Goal: Communication & Community: Answer question/provide support

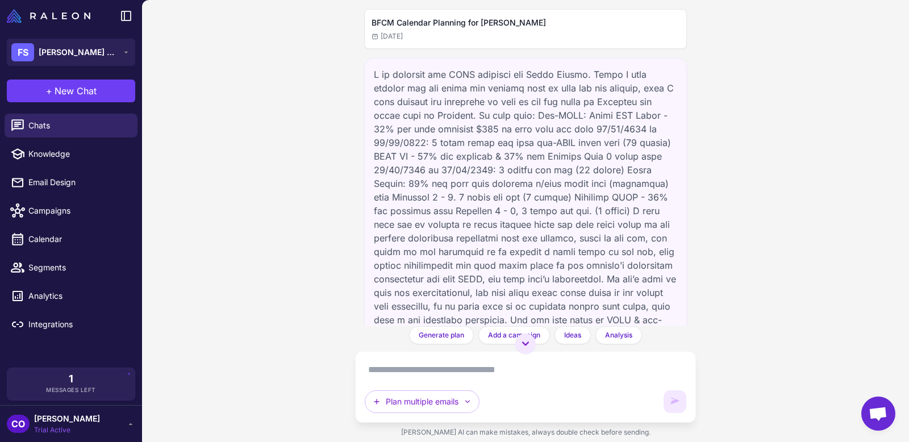
scroll to position [4465, 0]
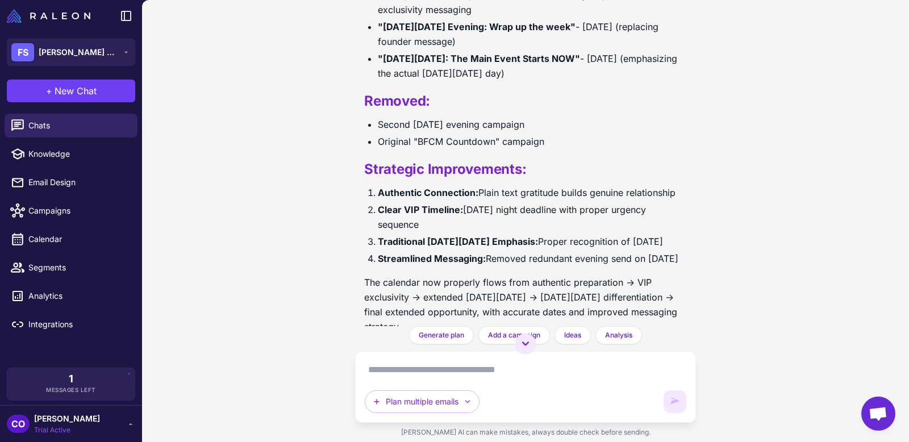
click at [69, 36] on div "FS Flora Sophia Botanicals" at bounding box center [71, 52] width 142 height 41
click at [69, 58] on div "FS Flora Sophia Botanicals" at bounding box center [64, 52] width 107 height 18
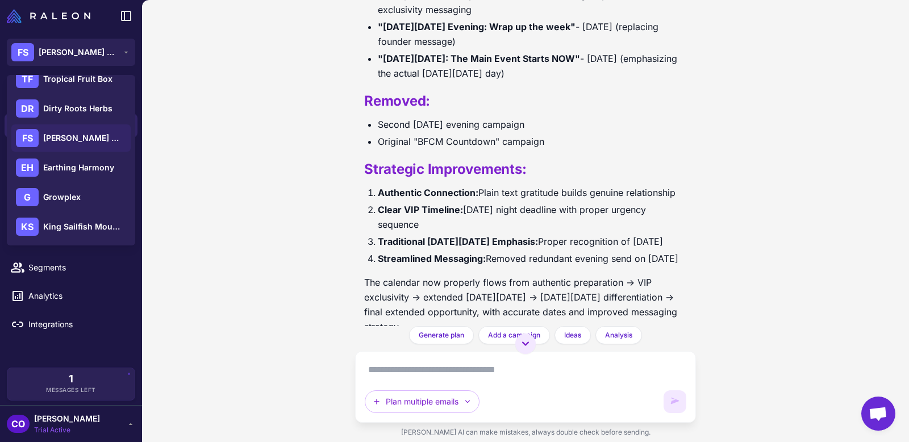
scroll to position [54, 0]
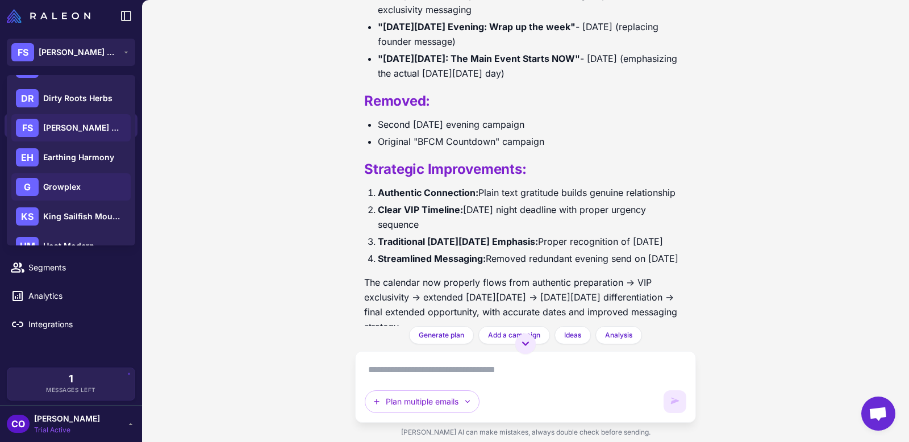
click at [66, 177] on div "G Growplex" at bounding box center [70, 186] width 119 height 27
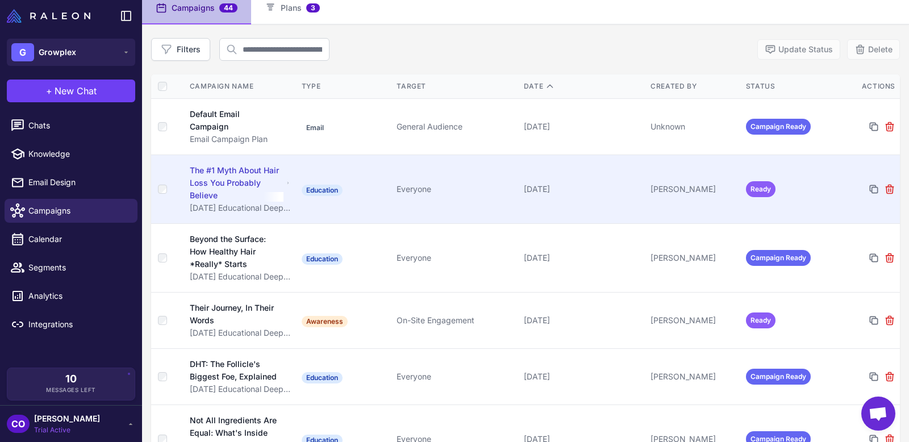
scroll to position [92, 0]
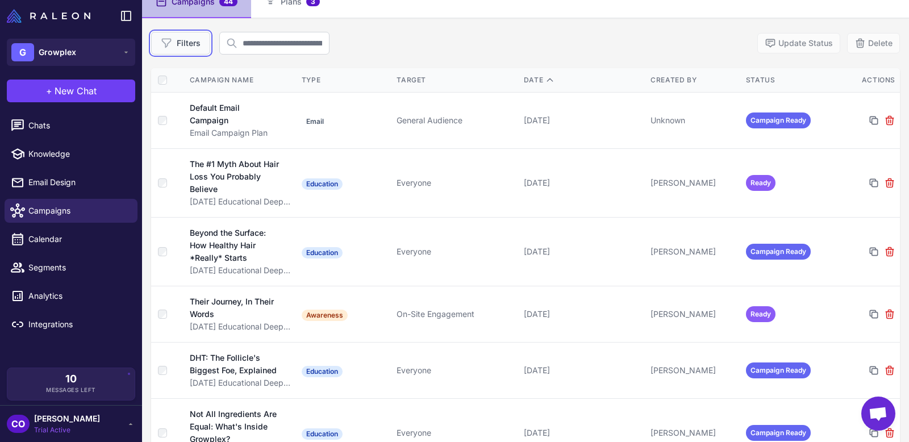
click at [185, 34] on button "Filters" at bounding box center [180, 43] width 59 height 23
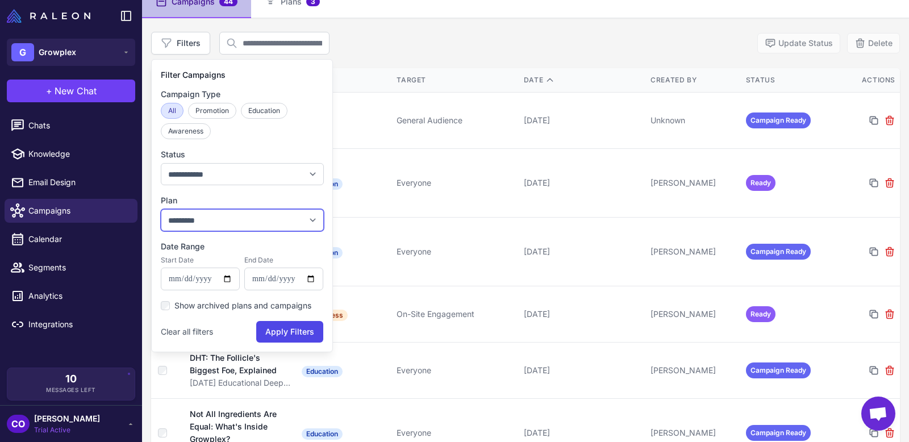
click at [214, 222] on select "**********" at bounding box center [242, 220] width 163 height 22
select select "****"
click at [161, 209] on select "**********" at bounding box center [242, 220] width 163 height 22
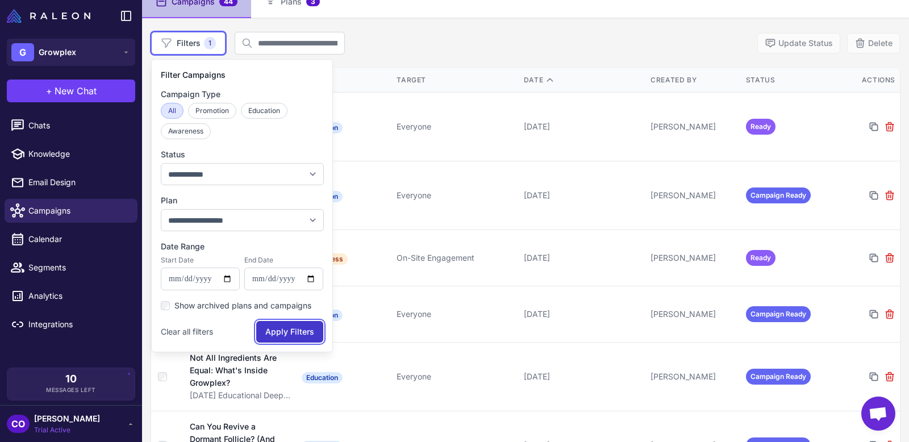
click at [266, 335] on button "Apply Filters" at bounding box center [289, 332] width 67 height 22
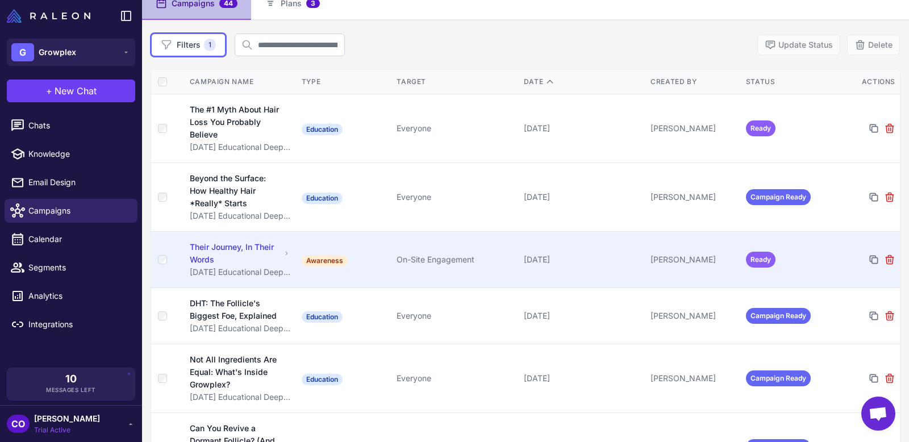
scroll to position [0, 0]
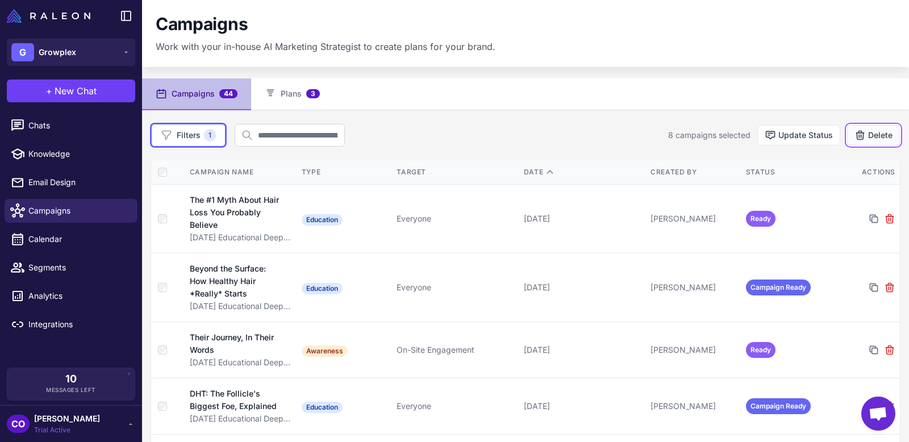
click at [873, 133] on button "Delete" at bounding box center [873, 135] width 53 height 20
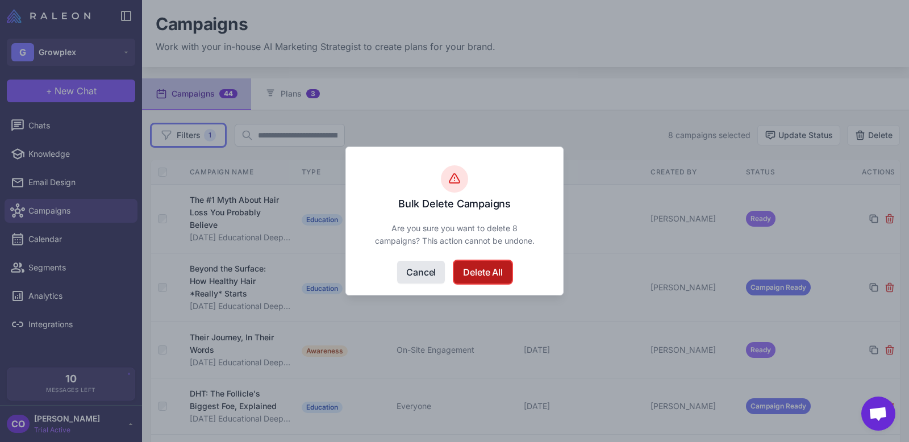
click at [479, 271] on button "Delete All" at bounding box center [482, 272] width 57 height 23
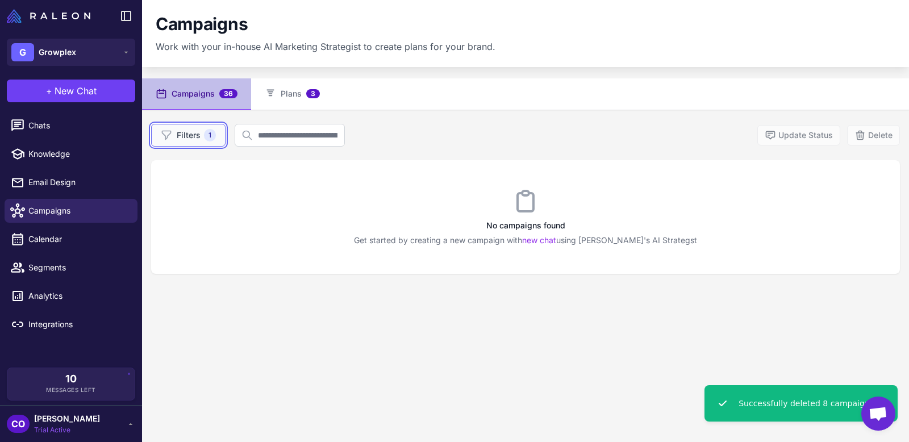
click at [181, 134] on button "Filters 1" at bounding box center [188, 135] width 74 height 23
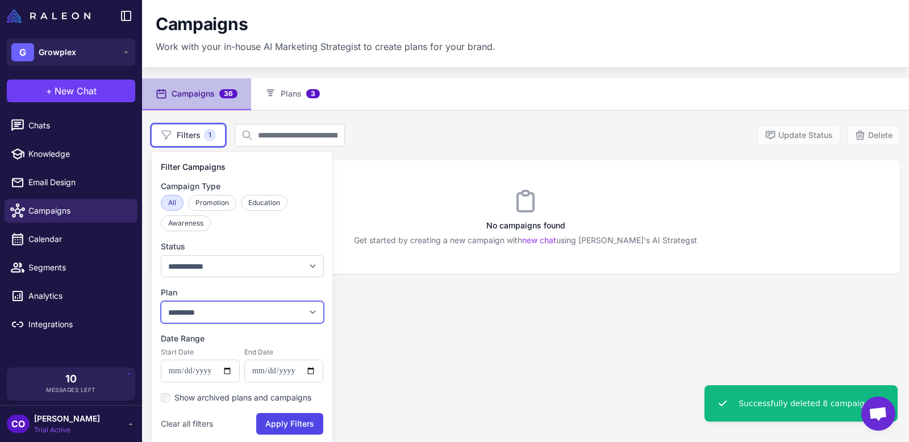
click at [234, 303] on select "**********" at bounding box center [242, 312] width 163 height 22
select select "****"
click at [161, 301] on select "**********" at bounding box center [242, 312] width 163 height 22
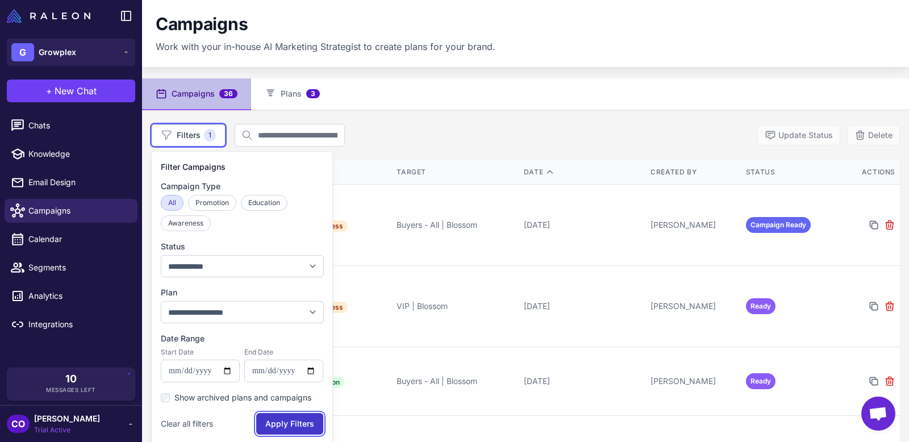
click at [286, 421] on button "Apply Filters" at bounding box center [289, 424] width 67 height 22
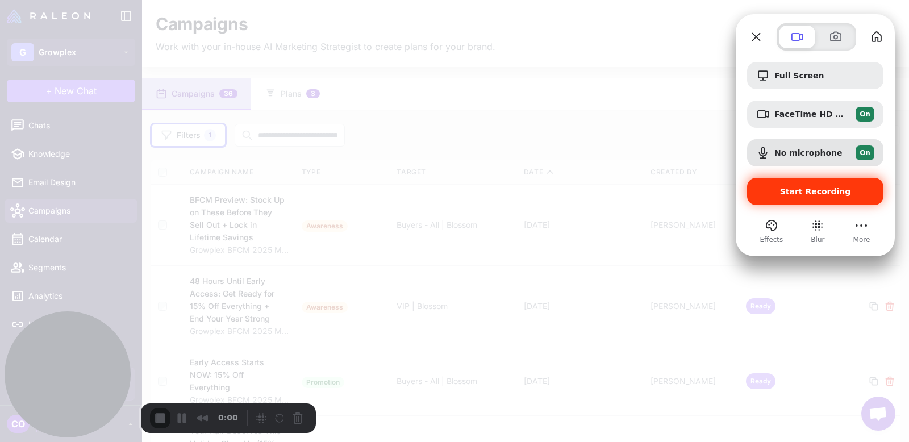
click at [779, 189] on span "Start Recording" at bounding box center [815, 191] width 118 height 9
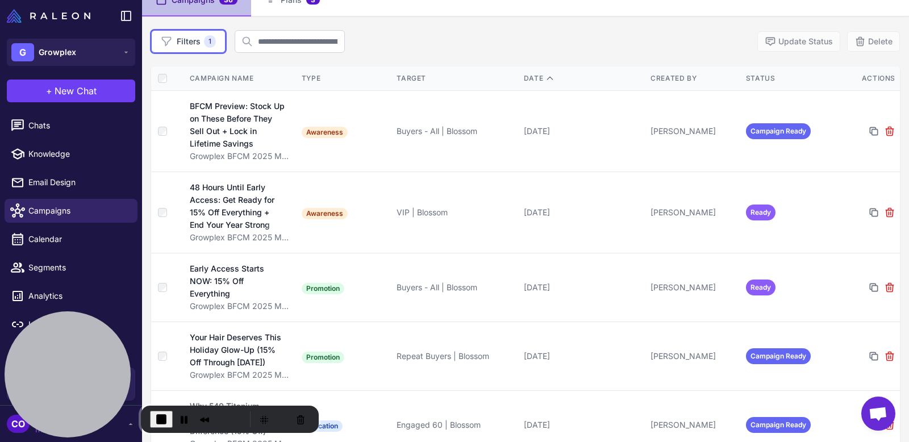
scroll to position [95, 0]
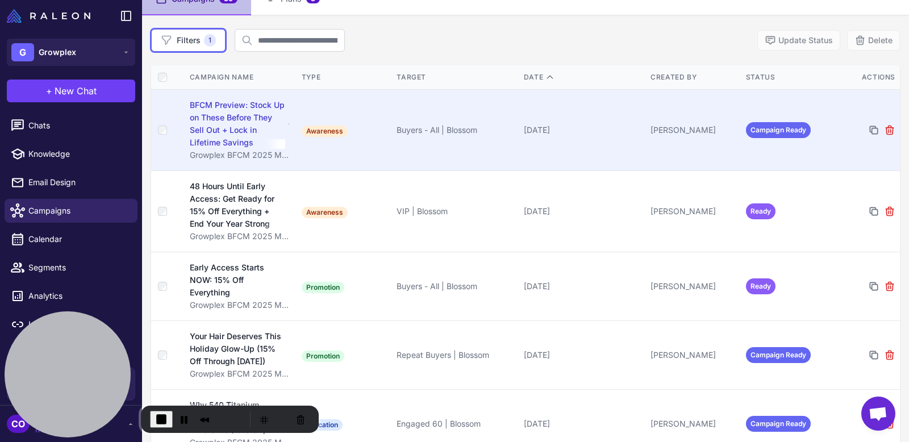
click at [352, 147] on td "Awareness" at bounding box center [344, 129] width 95 height 81
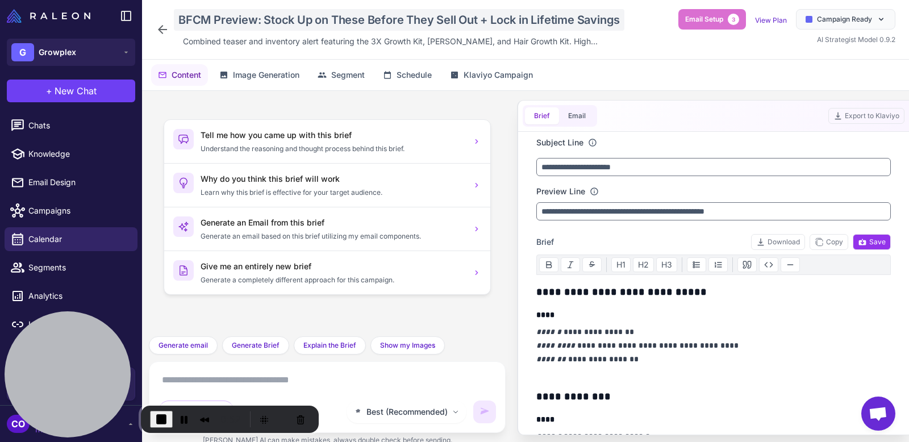
click at [580, 17] on div "BFCM Preview: Stock Up on These Before They Sell Out + Lock in Lifetime Savings" at bounding box center [399, 20] width 450 height 22
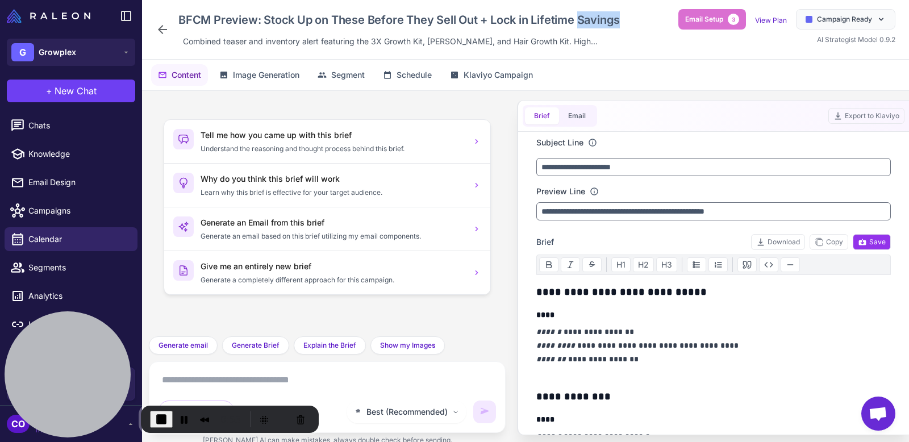
click at [580, 17] on div "BFCM Preview: Stock Up on These Before They Sell Out + Lock in Lifetime Savings…" at bounding box center [526, 29] width 740 height 41
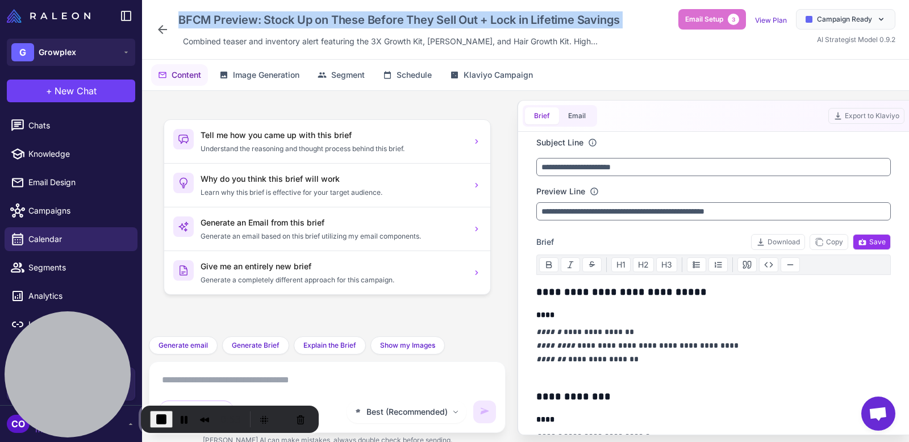
click at [580, 17] on div "BFCM Preview: Stock Up on These Before They Sell Out + Lock in Lifetime Savings" at bounding box center [399, 20] width 450 height 22
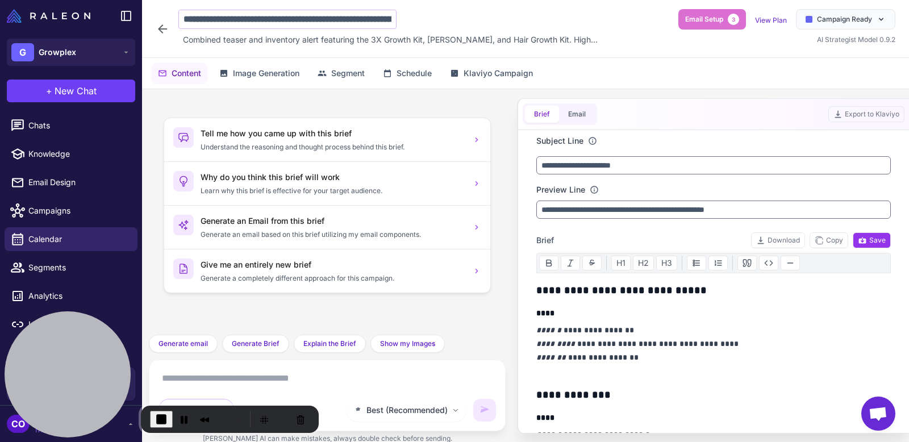
scroll to position [0, 152]
click at [37, 123] on span "Chats" at bounding box center [78, 125] width 100 height 12
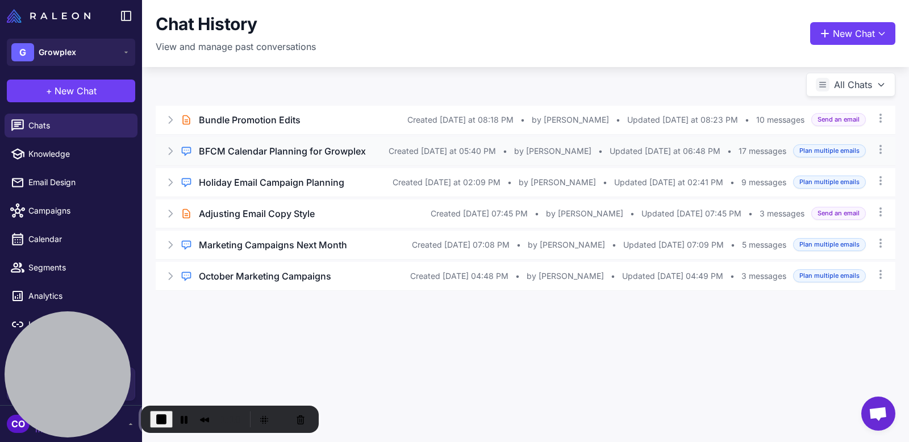
click at [382, 152] on div "BFCM Calendar Planning for Growplex" at bounding box center [294, 151] width 190 height 14
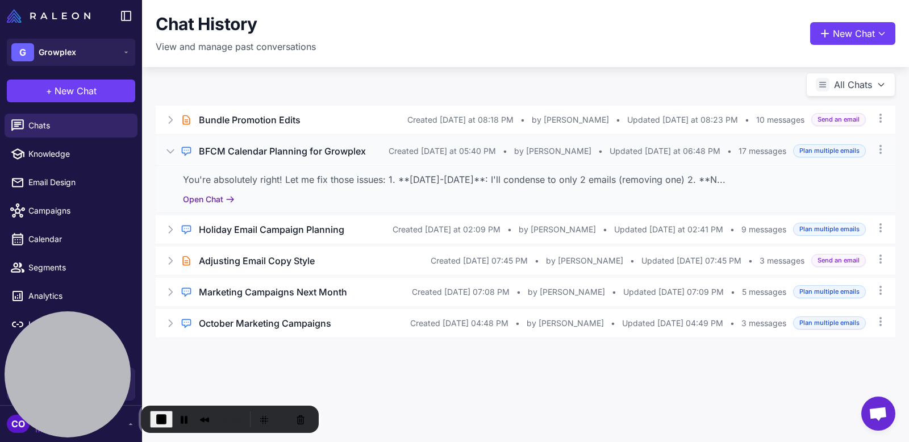
click at [212, 198] on button "Open Chat" at bounding box center [209, 199] width 52 height 12
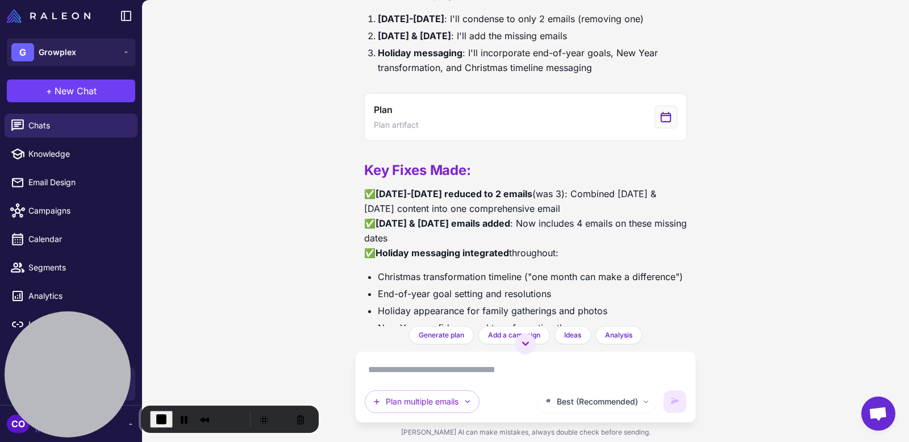
scroll to position [2750, 0]
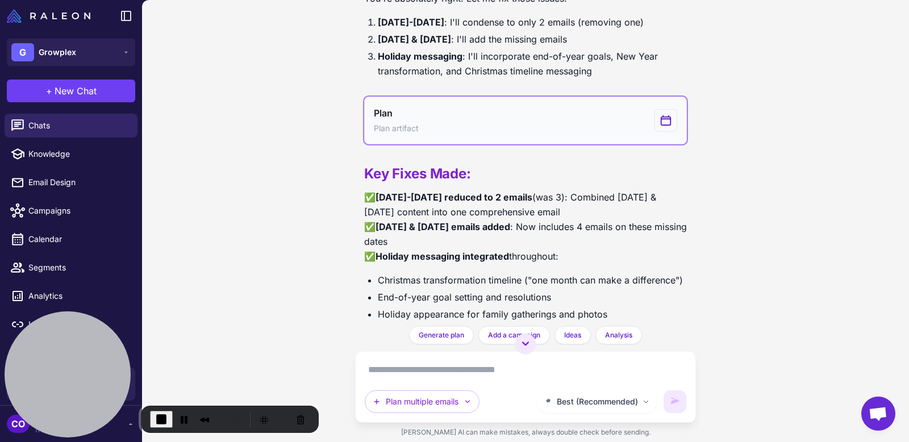
click at [511, 102] on button "Plan Plan artifact" at bounding box center [525, 121] width 323 height 48
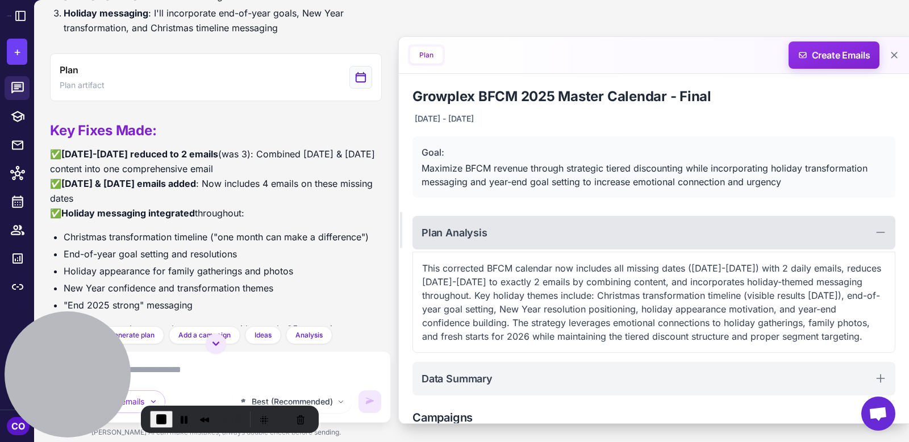
click at [576, 223] on div "Plan Analysis" at bounding box center [653, 233] width 483 height 34
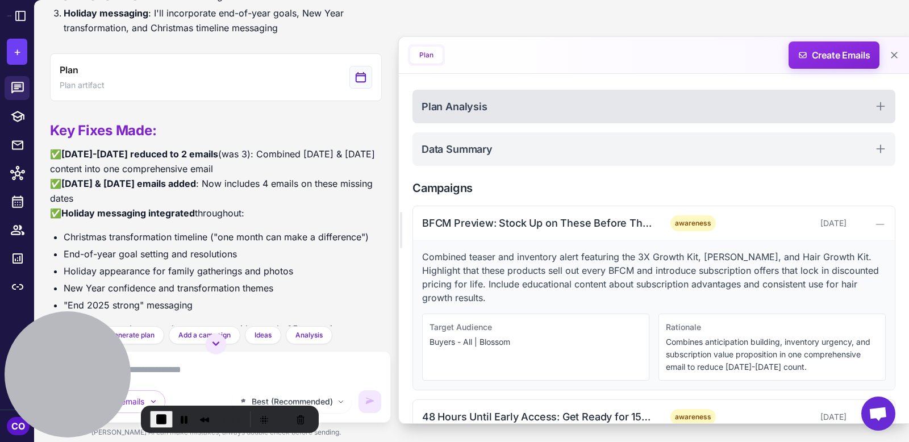
scroll to position [127, 0]
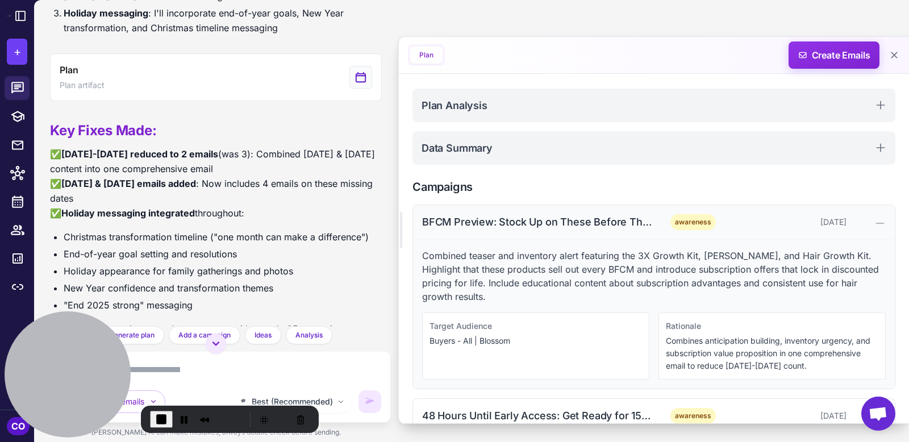
click at [585, 215] on div "BFCM Preview: Stock Up on These Before They Sell Out + Lock in Lifetime Savings" at bounding box center [536, 221] width 229 height 15
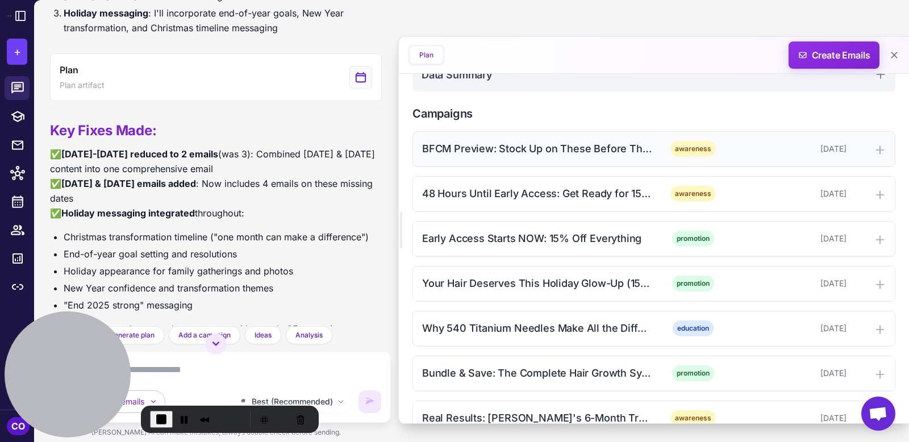
scroll to position [199, 0]
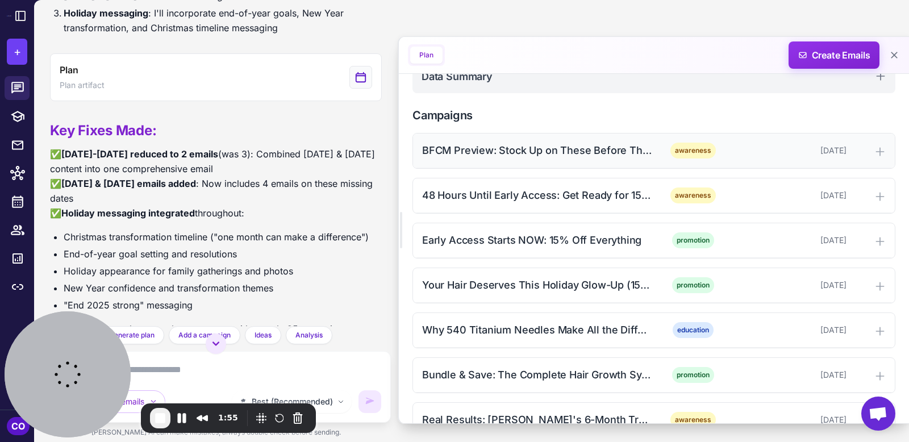
click at [515, 148] on div "BFCM Preview: Stock Up on These Before They Sell Out + Lock in Lifetime Savings" at bounding box center [536, 150] width 229 height 15
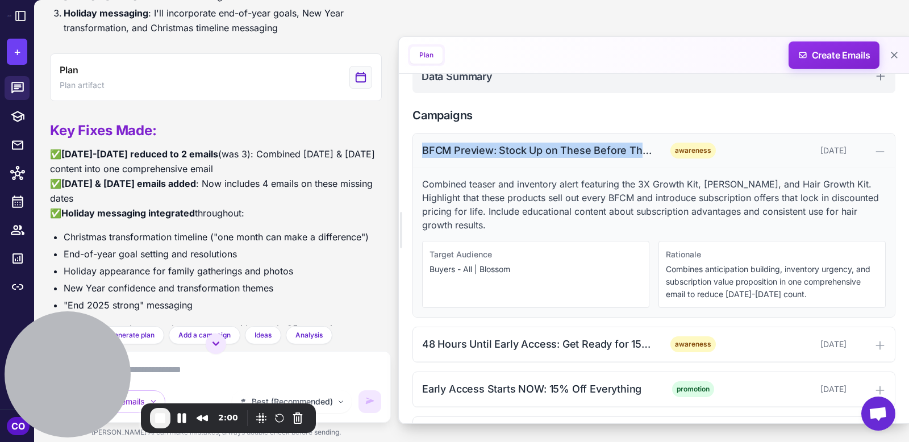
drag, startPoint x: 421, startPoint y: 149, endPoint x: 637, endPoint y: 154, distance: 216.5
click at [637, 154] on div "BFCM Preview: Stock Up on These Before They Sell Out + Lock in Lifetime Savings" at bounding box center [536, 150] width 229 height 15
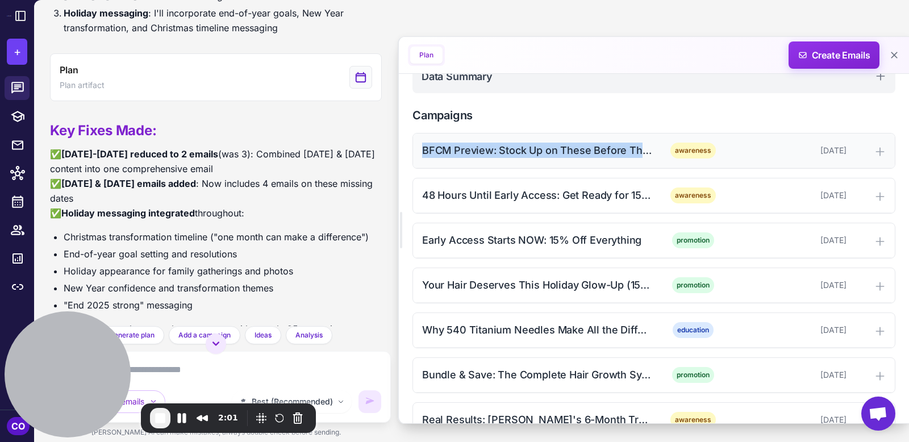
copy div "BFCM Preview: Stock Up on These Before Th"
click at [567, 152] on div "BFCM Preview: Stock Up on These Before They Sell Out + Lock in Lifetime Savings" at bounding box center [536, 150] width 229 height 15
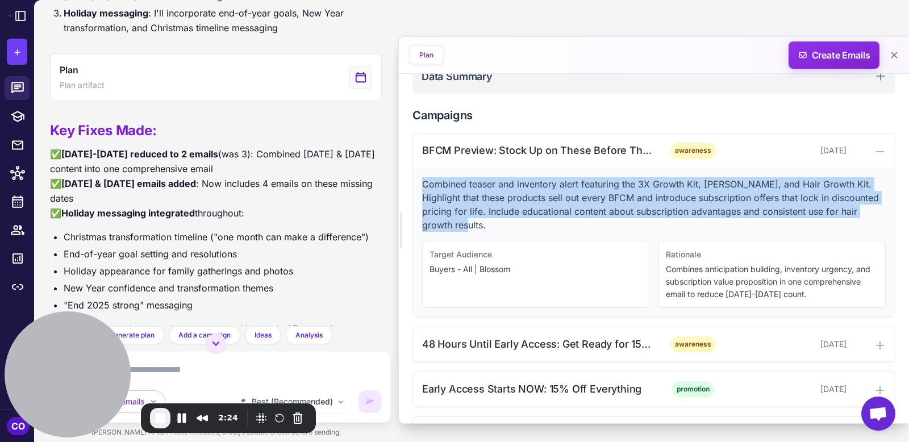
drag, startPoint x: 876, startPoint y: 211, endPoint x: 423, endPoint y: 184, distance: 454.6
click at [423, 184] on p "Combined teaser and inventory alert featuring the 3X Growth Kit, Vitafoam, and …" at bounding box center [653, 204] width 463 height 55
copy p "Combined teaser and inventory alert featuring the 3X Growth Kit, Vitafoam, and …"
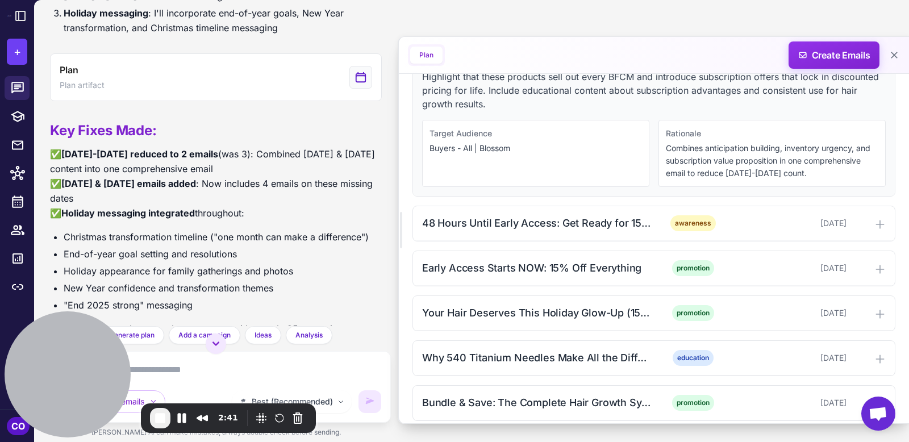
scroll to position [333, 0]
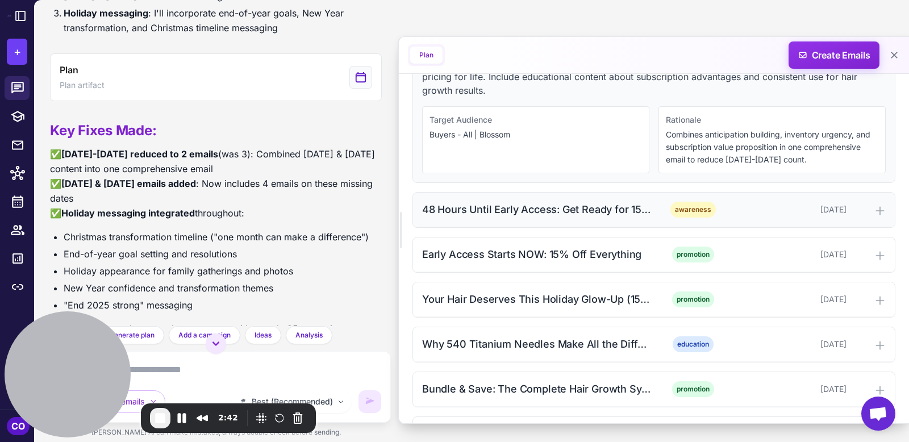
click at [586, 202] on div "48 Hours Until Early Access: Get Ready for 15% Off Everything + End Your Year S…" at bounding box center [536, 209] width 229 height 15
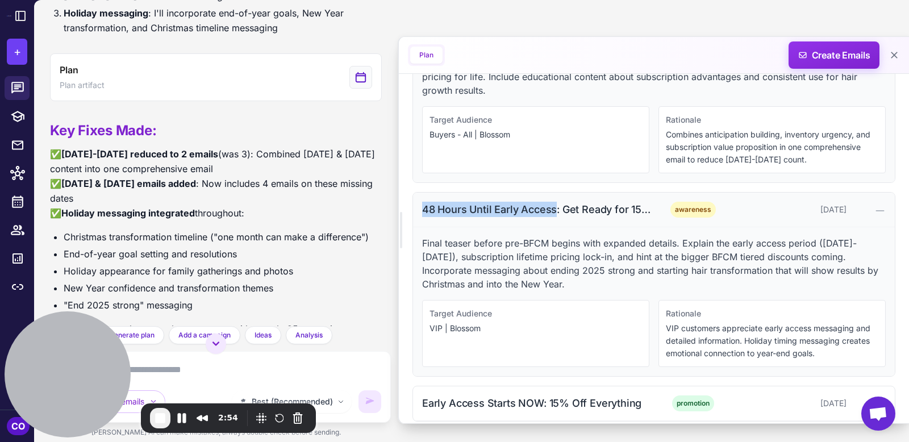
drag, startPoint x: 422, startPoint y: 195, endPoint x: 555, endPoint y: 197, distance: 132.9
click at [555, 202] on div "48 Hours Until Early Access: Get Ready for 15% Off Everything + End Your Year S…" at bounding box center [536, 209] width 229 height 15
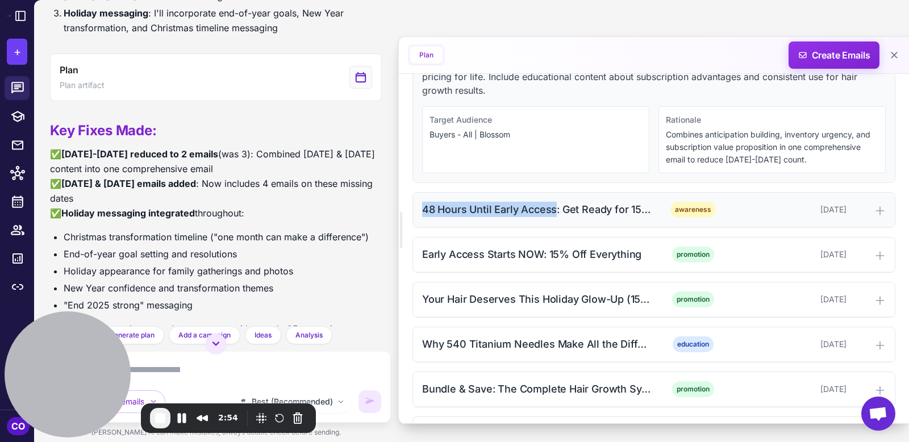
copy div "48 Hours Until Early Access"
click at [522, 202] on div "48 Hours Until Early Access: Get Ready for 15% Off Everything + End Your Year S…" at bounding box center [536, 209] width 229 height 15
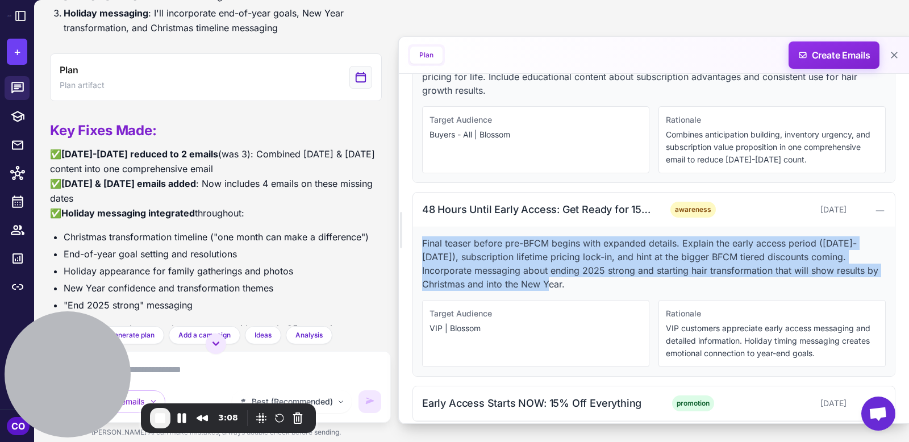
drag, startPoint x: 525, startPoint y: 266, endPoint x: 419, endPoint y: 225, distance: 113.8
click at [419, 227] on div "Final teaser before pre-BFCM begins with expanded details. Explain the early ac…" at bounding box center [654, 301] width 482 height 149
copy p "Final teaser before pre-BFCM begins with expanded details. Explain the early ac…"
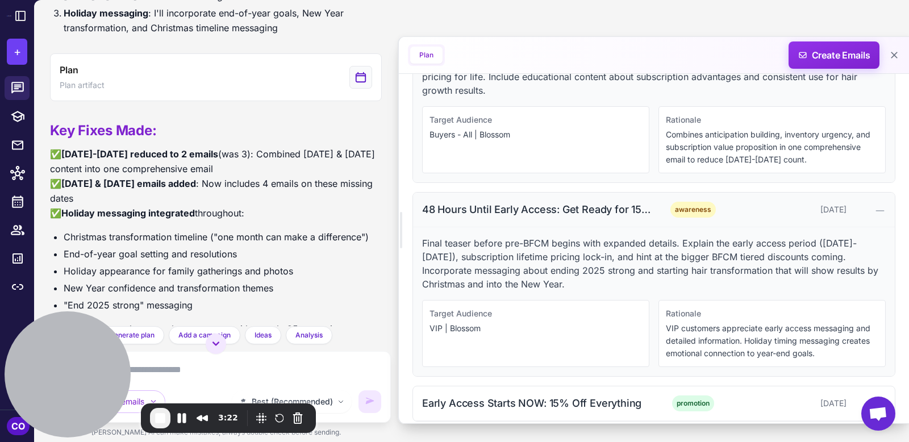
click at [542, 202] on div "48 Hours Until Early Access: Get Ready for 15% Off Everything + End Your Year S…" at bounding box center [536, 209] width 229 height 15
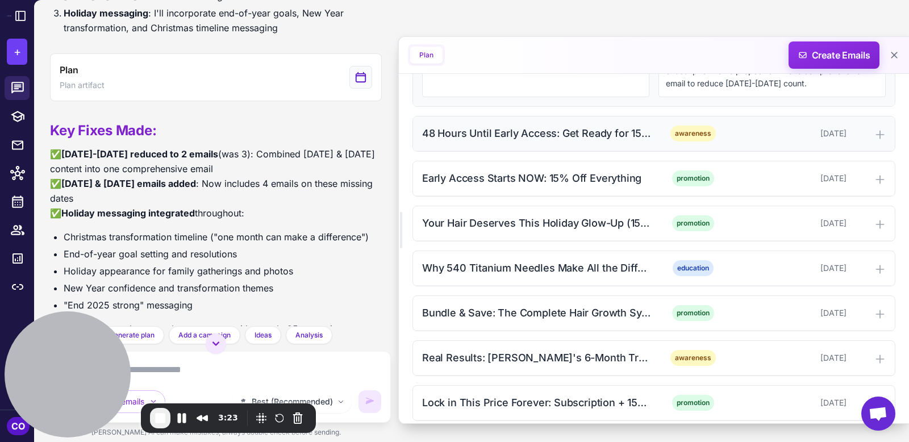
scroll to position [412, 0]
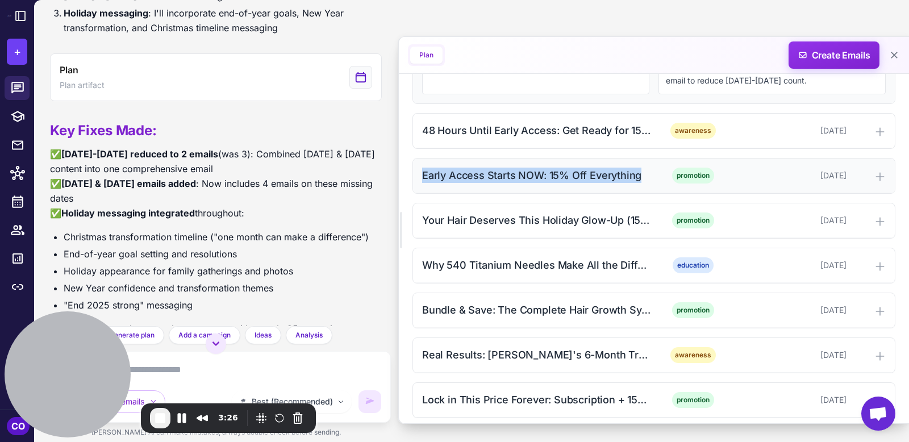
drag, startPoint x: 421, startPoint y: 158, endPoint x: 637, endPoint y: 164, distance: 215.9
click at [637, 164] on div "Early Access Starts NOW: 15% Off Everything promotion November 10, 2025" at bounding box center [654, 175] width 482 height 35
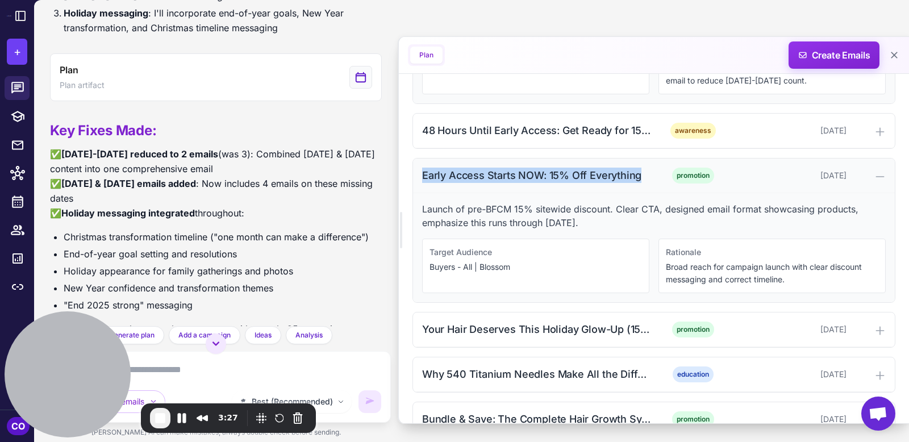
copy div "Early Access Starts NOW: 15% Off Everything"
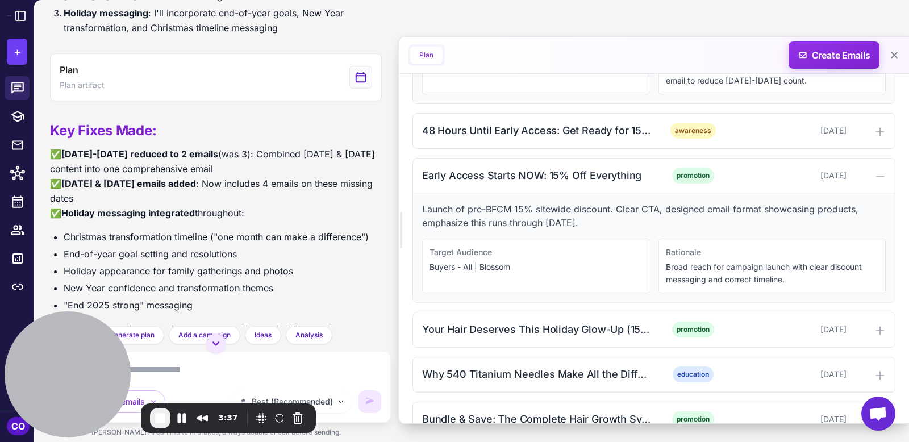
drag, startPoint x: 591, startPoint y: 206, endPoint x: 421, endPoint y: 189, distance: 170.1
click at [422, 202] on p "Launch of pre-BFCM 15% sitewide discount. Clear CTA, designed email format show…" at bounding box center [653, 215] width 463 height 27
copy p "Launch of pre-BFCM 15% sitewide discount. Clear CTA, designed email format show…"
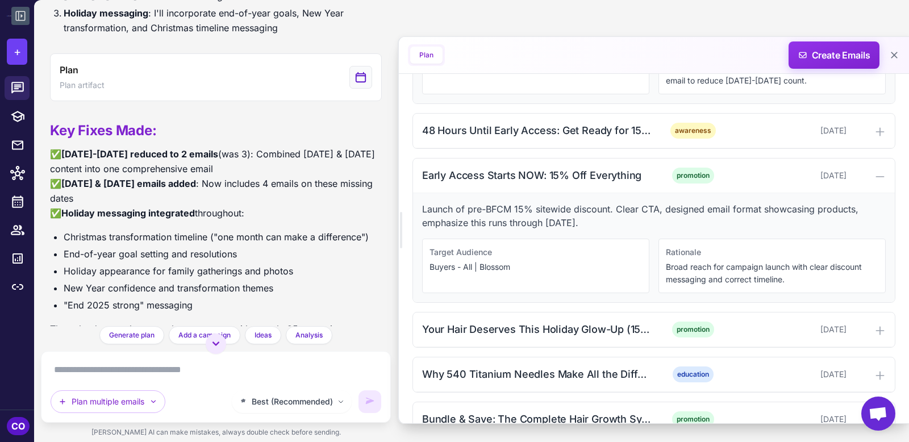
click at [19, 16] on icon at bounding box center [21, 16] width 14 height 14
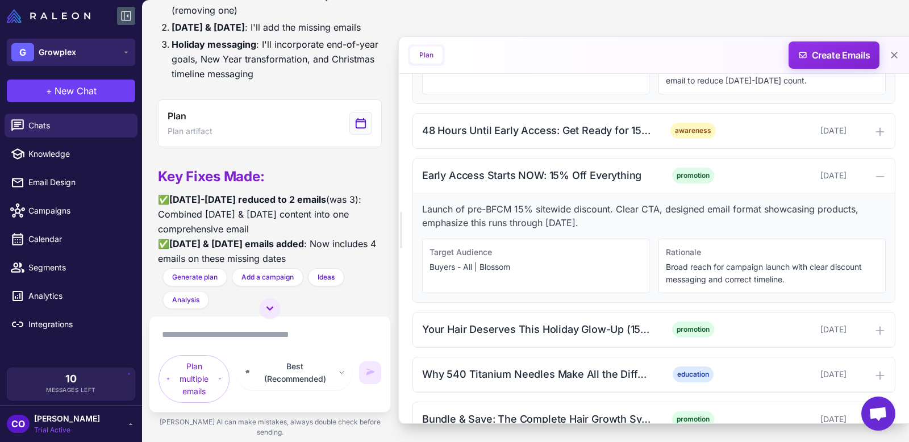
click at [73, 55] on span "Growplex" at bounding box center [57, 52] width 37 height 12
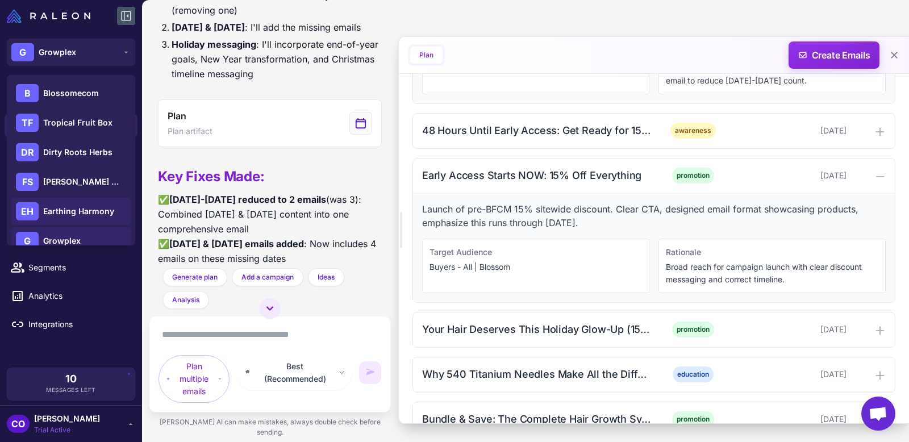
click at [83, 207] on span "Earthing Harmony" at bounding box center [78, 211] width 71 height 12
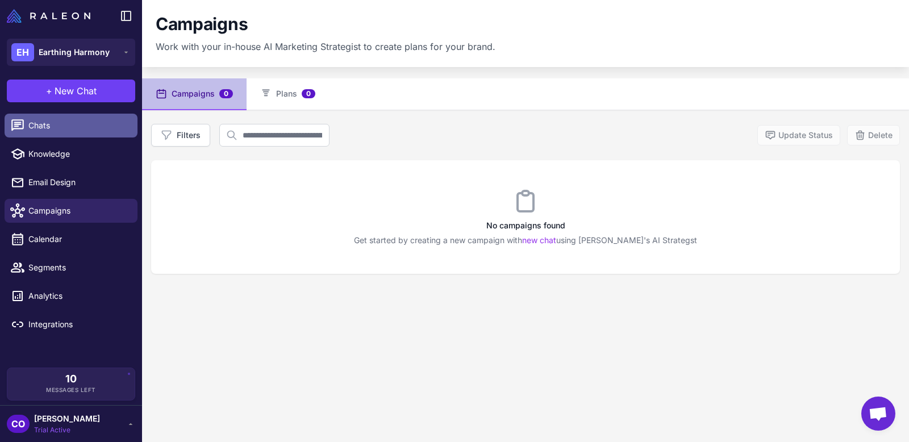
click at [51, 123] on span "Chats" at bounding box center [78, 125] width 100 height 12
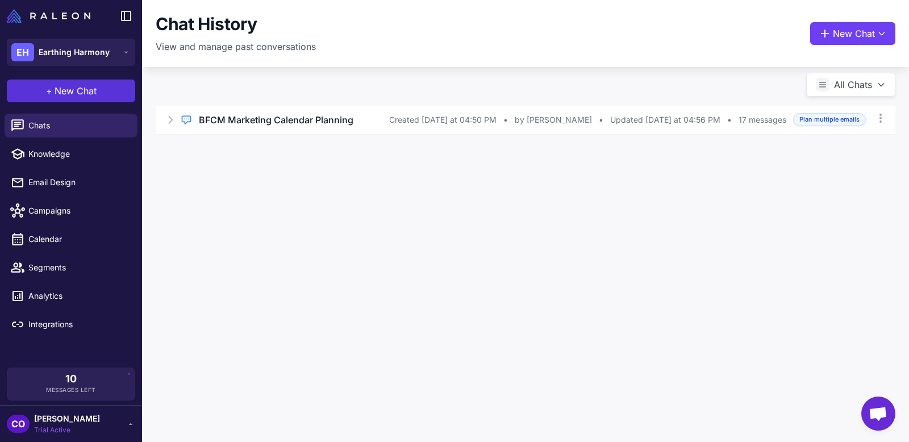
click at [60, 87] on span "New Chat" at bounding box center [76, 91] width 42 height 14
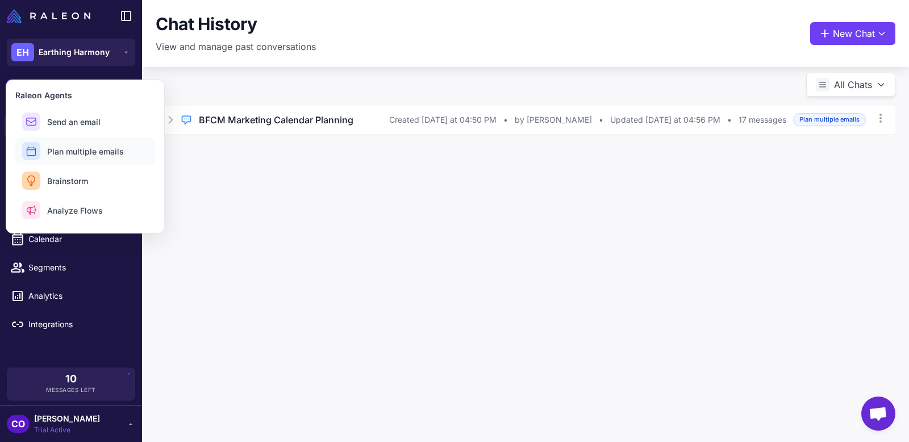
click at [72, 151] on span "Plan multiple emails" at bounding box center [85, 151] width 77 height 12
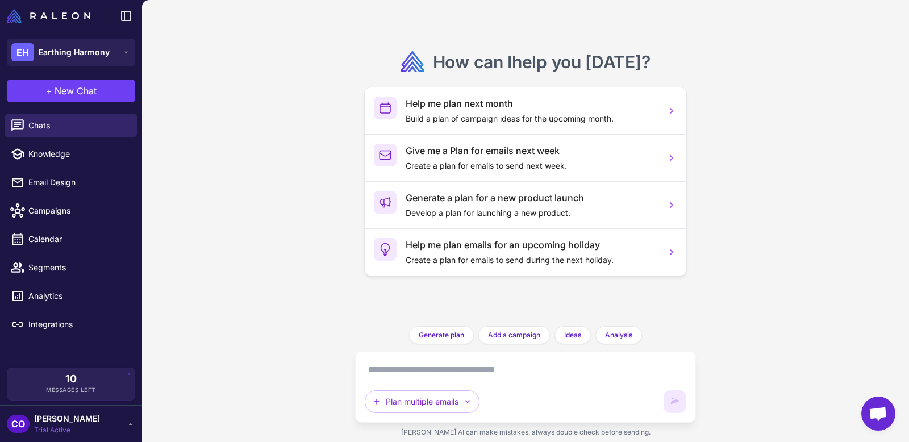
click at [479, 362] on textarea at bounding box center [525, 370] width 321 height 18
paste textarea "**********"
type textarea "**********"
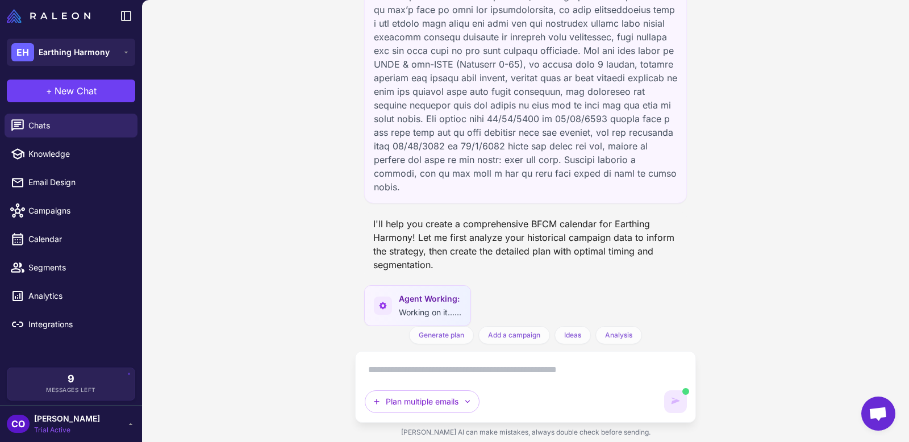
scroll to position [273, 0]
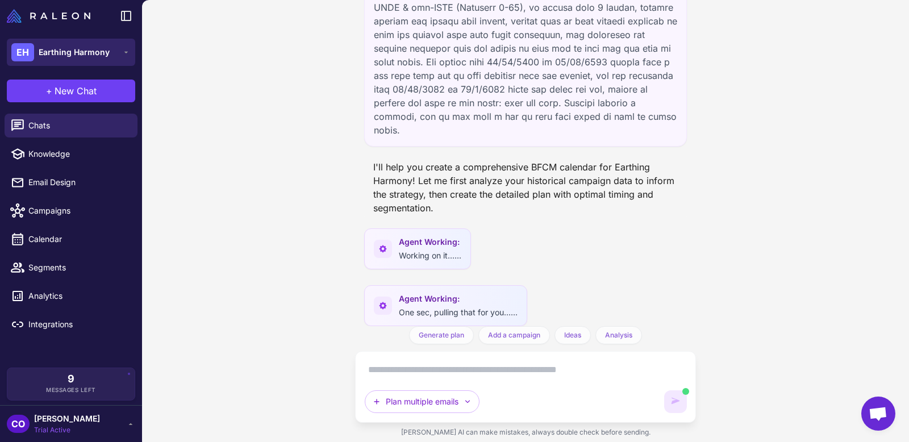
click at [81, 59] on div "EH Earthing Harmony" at bounding box center [60, 52] width 98 height 18
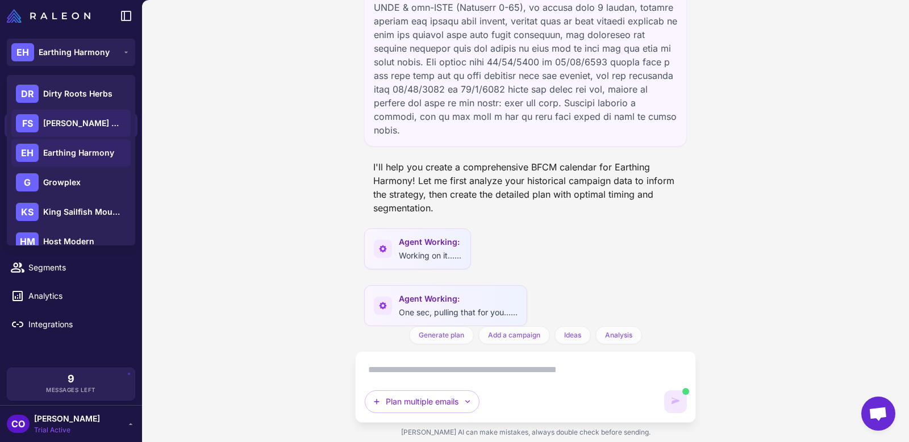
scroll to position [60, 0]
click at [73, 176] on span "Growplex" at bounding box center [61, 181] width 37 height 12
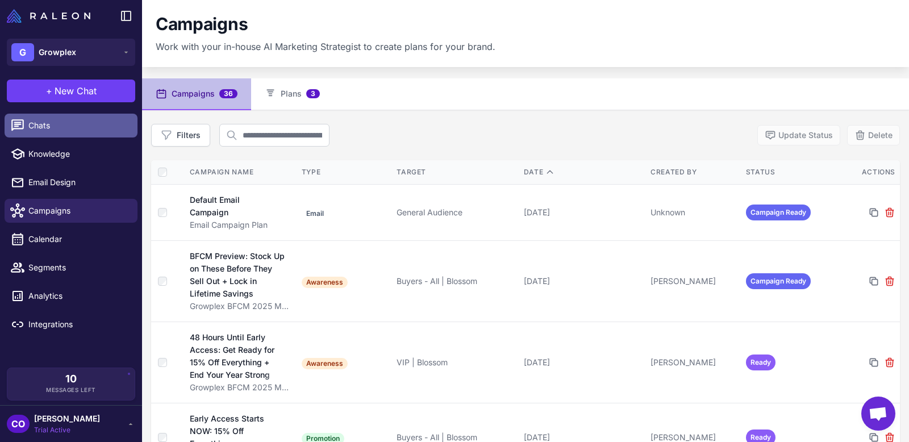
click at [64, 127] on span "Chats" at bounding box center [78, 125] width 100 height 12
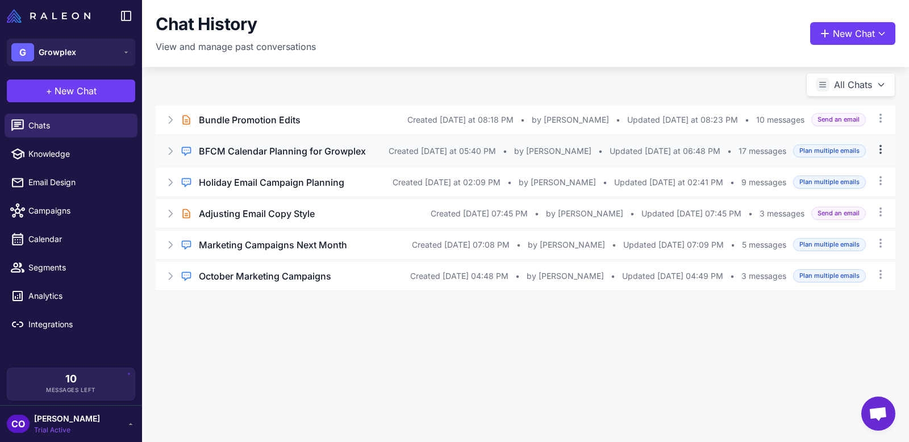
click at [883, 153] on icon at bounding box center [880, 149] width 11 height 11
click at [715, 93] on div "Brief Chat Bundle Promotion Edits Created Tuesday at 08:18 PM • by Camila Oliva…" at bounding box center [525, 191] width 767 height 226
click at [46, 206] on span "Campaigns" at bounding box center [78, 210] width 100 height 12
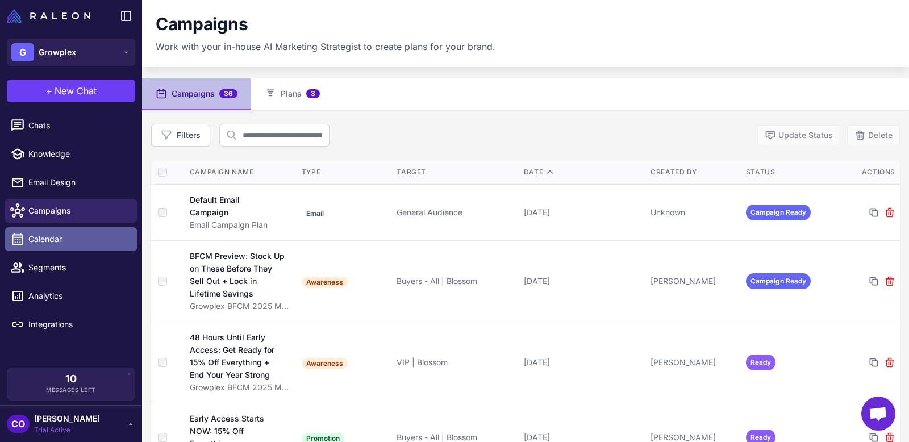
click at [53, 241] on span "Calendar" at bounding box center [78, 239] width 100 height 12
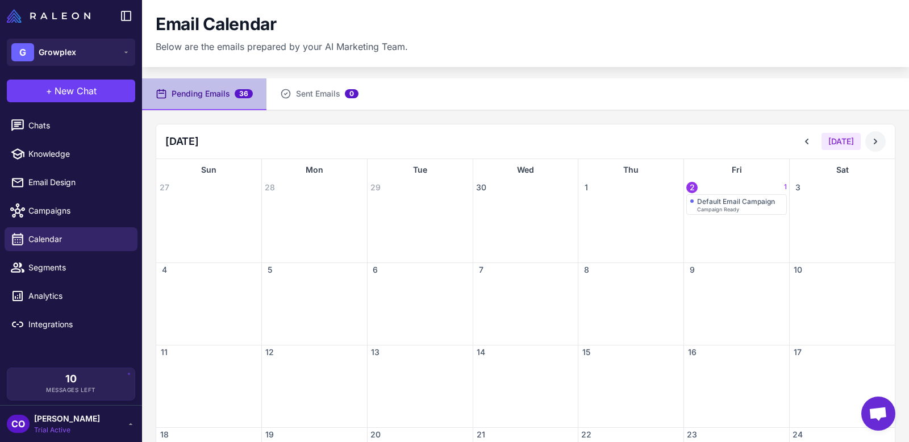
click at [877, 143] on icon at bounding box center [875, 141] width 11 height 11
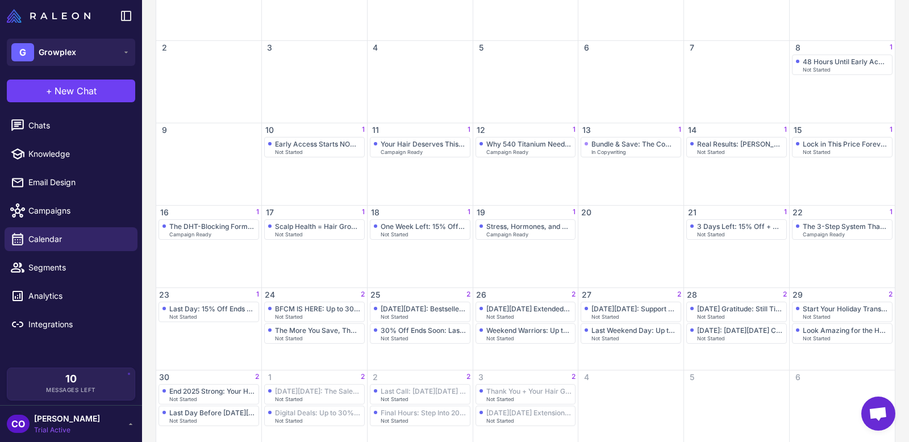
scroll to position [245, 0]
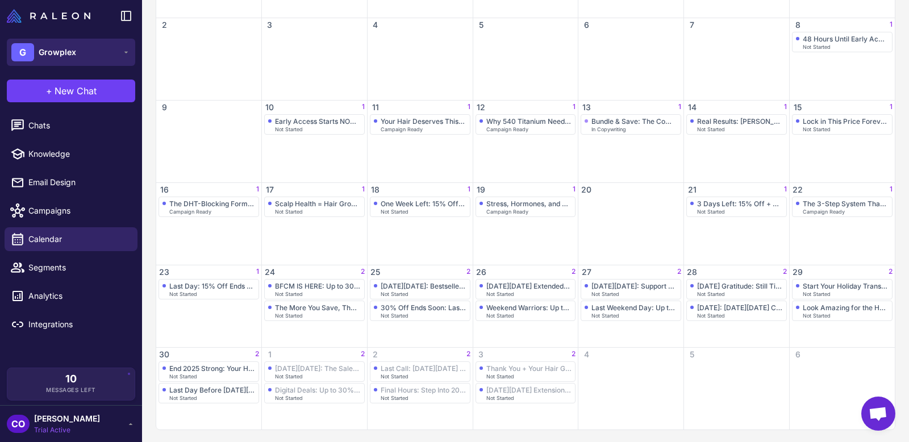
click at [96, 51] on button "G Growplex" at bounding box center [71, 52] width 128 height 27
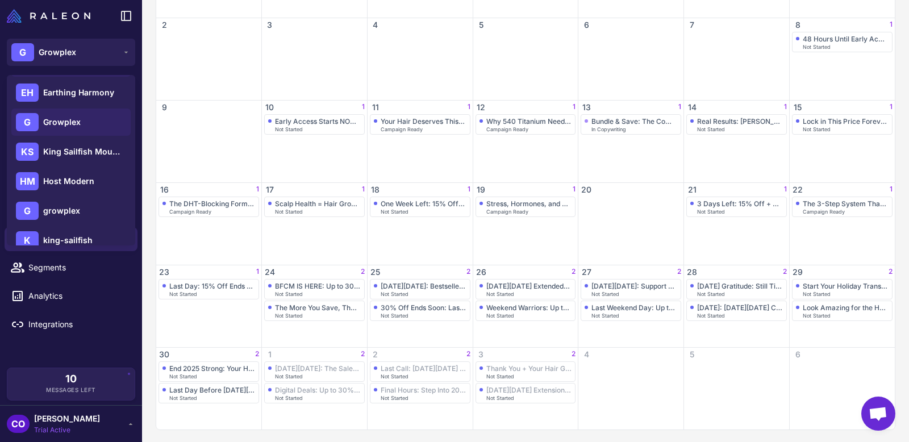
scroll to position [118, 0]
click at [77, 93] on span "Earthing Harmony" at bounding box center [78, 93] width 71 height 12
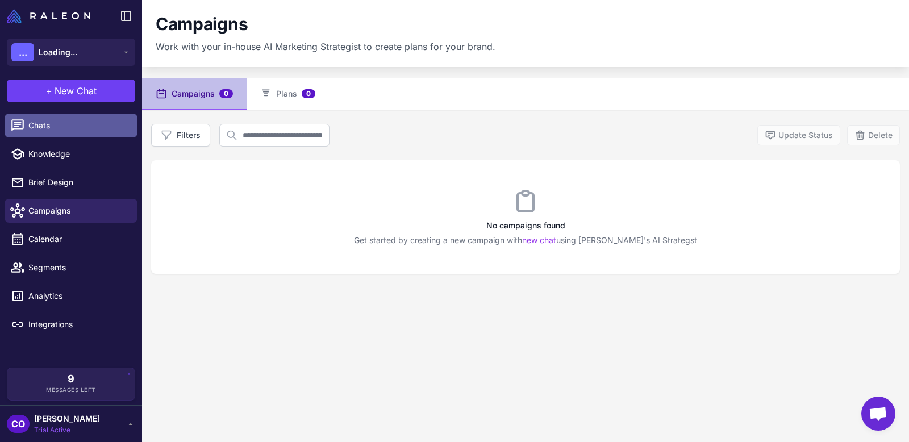
click at [34, 130] on span "Chats" at bounding box center [78, 125] width 100 height 12
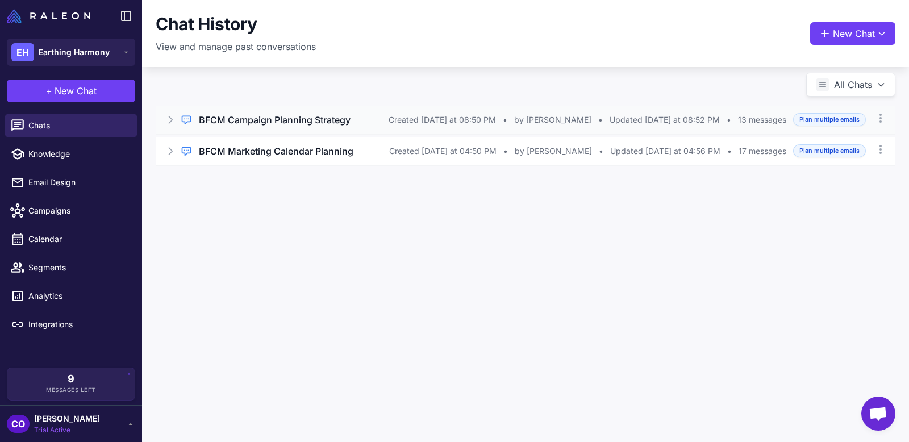
click at [322, 126] on h3 "BFCM Campaign Planning Strategy" at bounding box center [275, 120] width 152 height 14
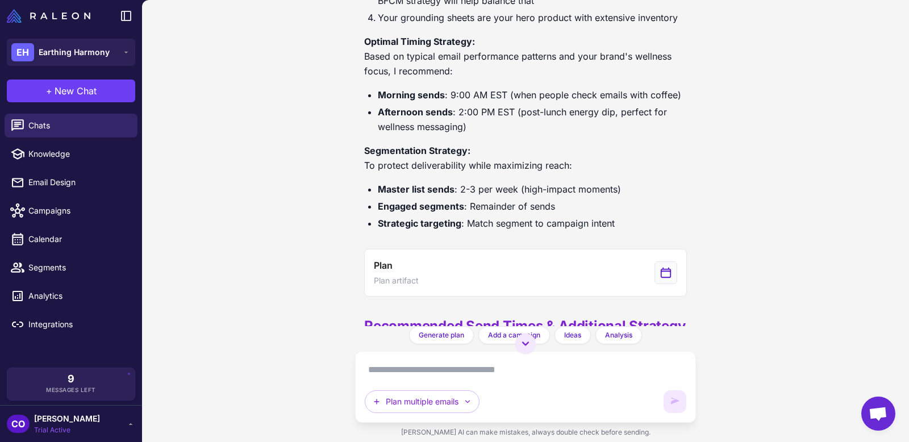
scroll to position [1164, 0]
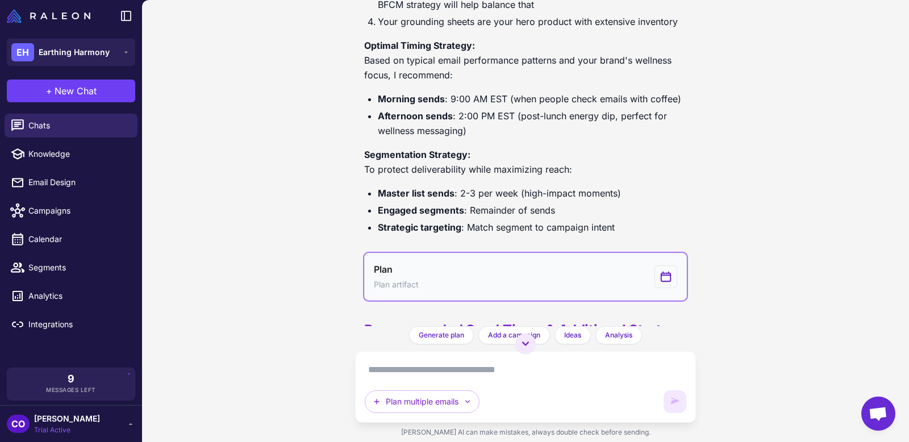
click at [517, 278] on button "Plan Plan artifact" at bounding box center [525, 277] width 323 height 48
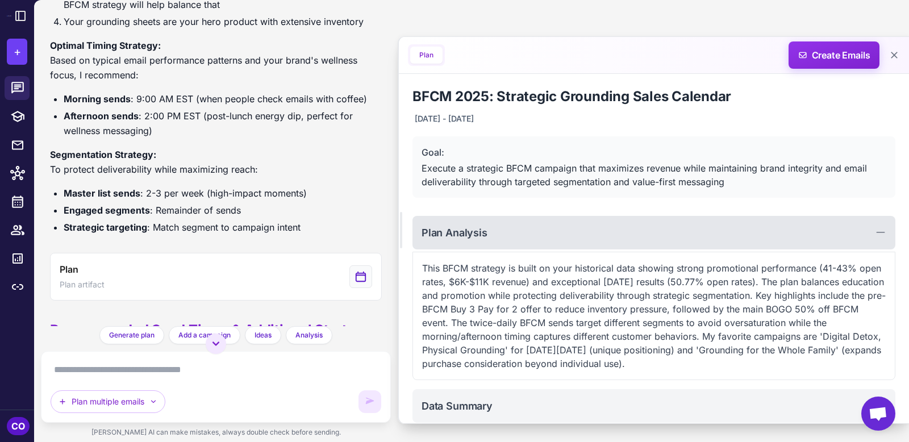
click at [671, 232] on div "Plan Analysis" at bounding box center [653, 233] width 483 height 34
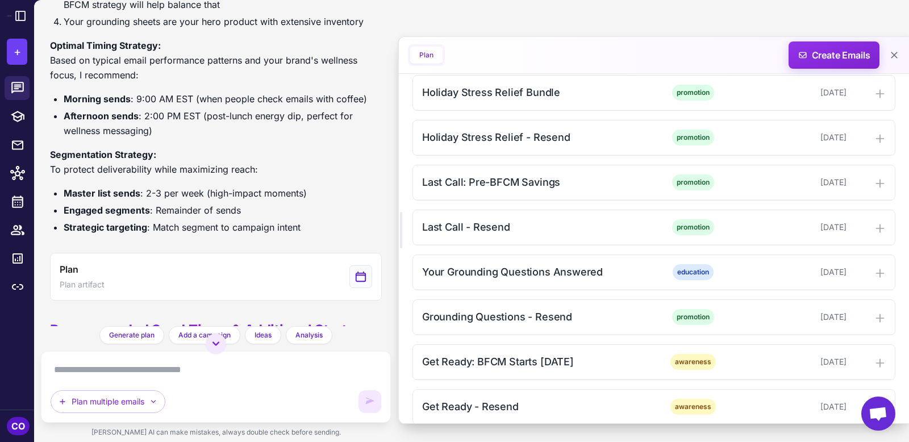
scroll to position [650, 0]
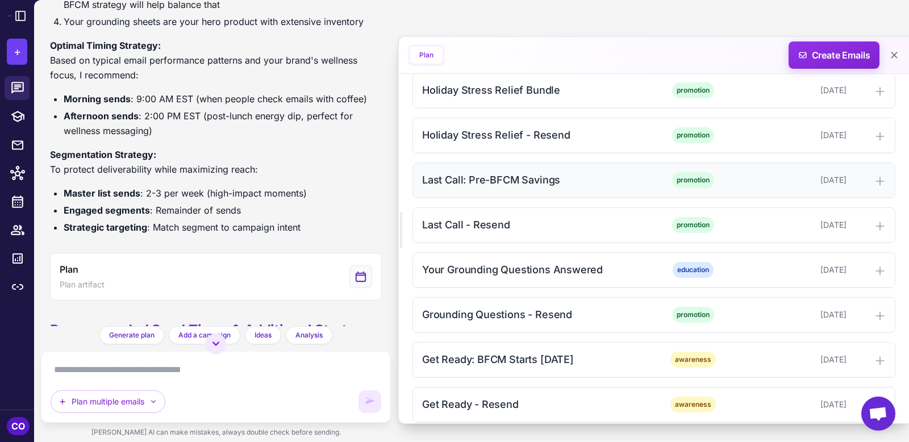
click at [619, 174] on div "Last Call: Pre-BFCM Savings" at bounding box center [536, 179] width 229 height 15
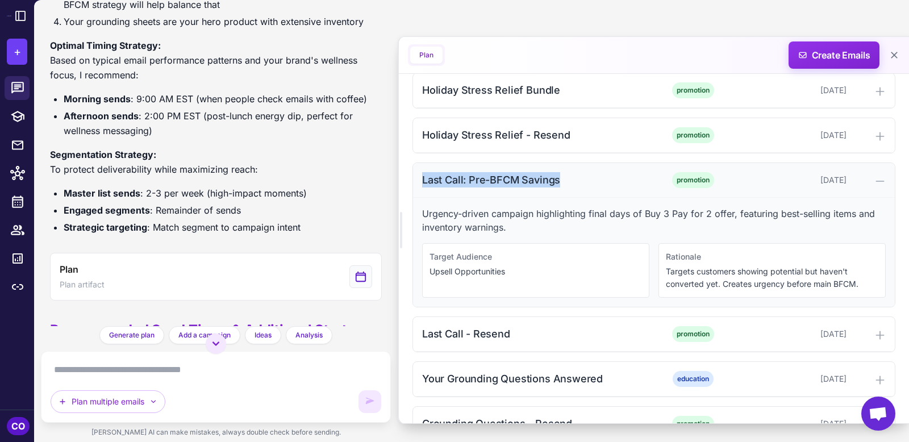
drag, startPoint x: 572, startPoint y: 169, endPoint x: 421, endPoint y: 178, distance: 150.8
click at [422, 178] on div "Last Call: Pre-BFCM Savings" at bounding box center [536, 179] width 229 height 15
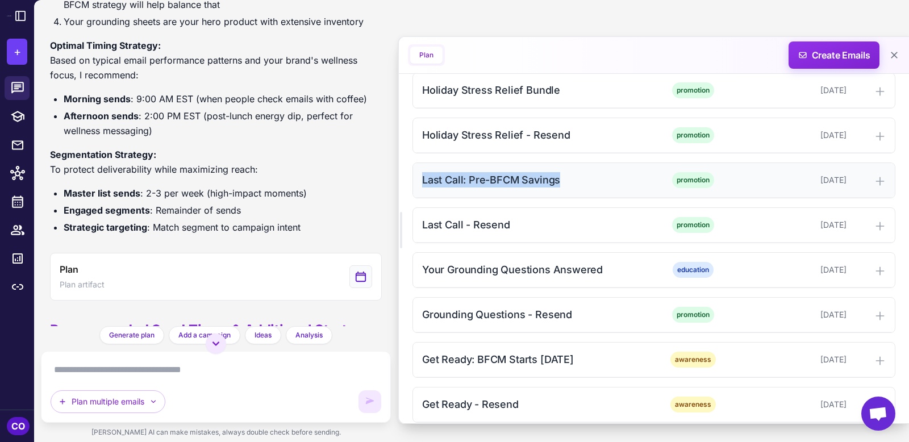
copy div "Last Call: Pre-BFCM Savings"
click at [194, 372] on textarea at bounding box center [216, 370] width 331 height 18
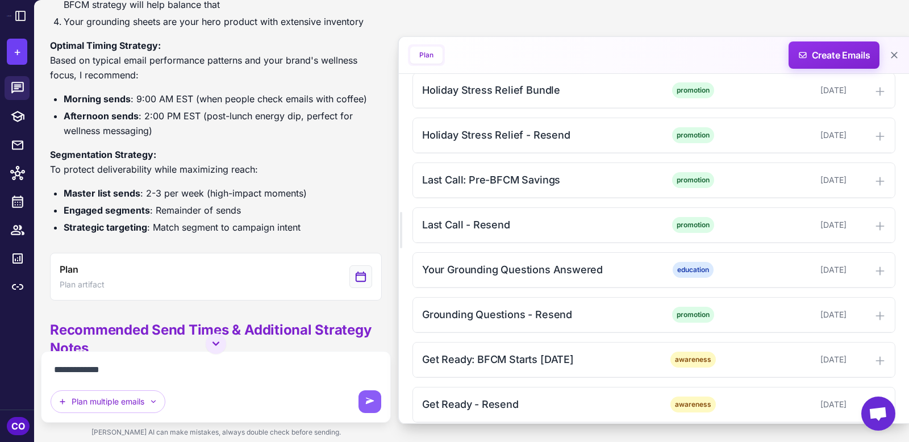
paste textarea "**********"
click at [103, 372] on textarea "**********" at bounding box center [216, 370] width 331 height 18
click at [256, 374] on textarea "**********" at bounding box center [216, 370] width 331 height 18
type textarea "**********"
